Goal: Navigation & Orientation: Go to known website

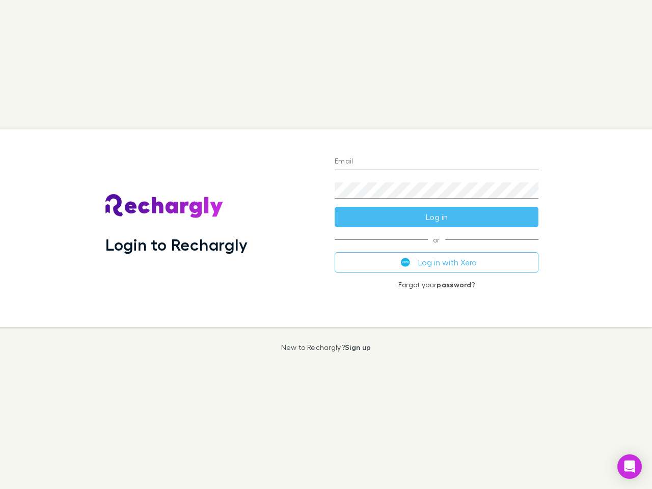
click at [326, 244] on div "Login to Rechargly" at bounding box center [211, 228] width 229 height 198
click at [436, 162] on input "Email" at bounding box center [436, 162] width 204 height 16
click at [436, 217] on button "Log in" at bounding box center [436, 217] width 204 height 20
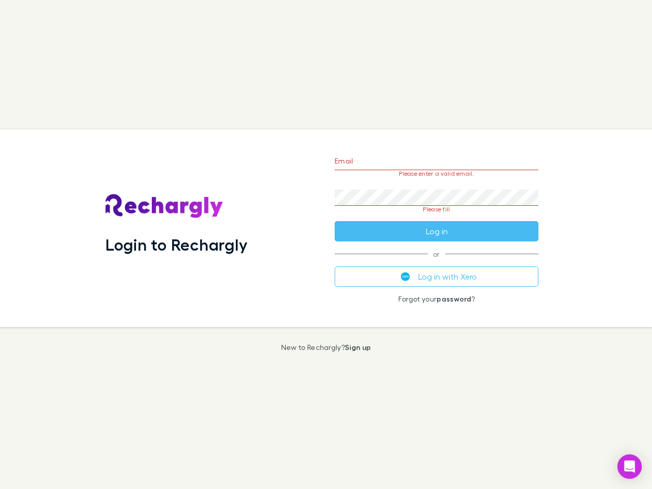
click at [436, 262] on div "Email Please enter a valid email. Password Please fill Log in or Log in with Xe…" at bounding box center [436, 228] width 220 height 198
click at [629, 466] on icon "Open Intercom Messenger" at bounding box center [629, 466] width 11 height 12
